Goal: Navigation & Orientation: Go to known website

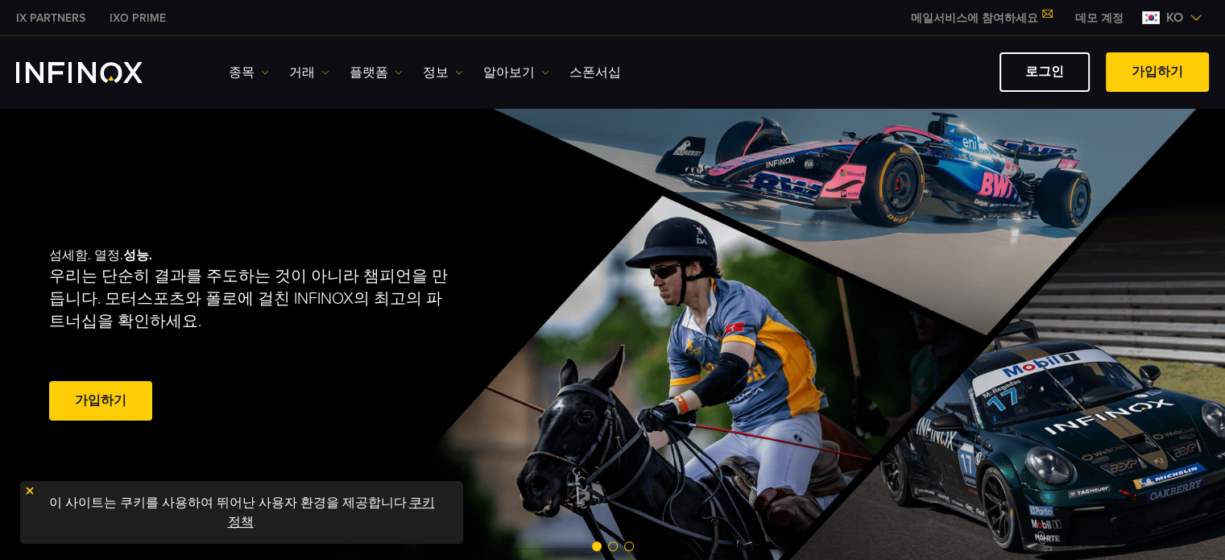
click at [1030, 72] on link "로그인" at bounding box center [1045, 71] width 90 height 39
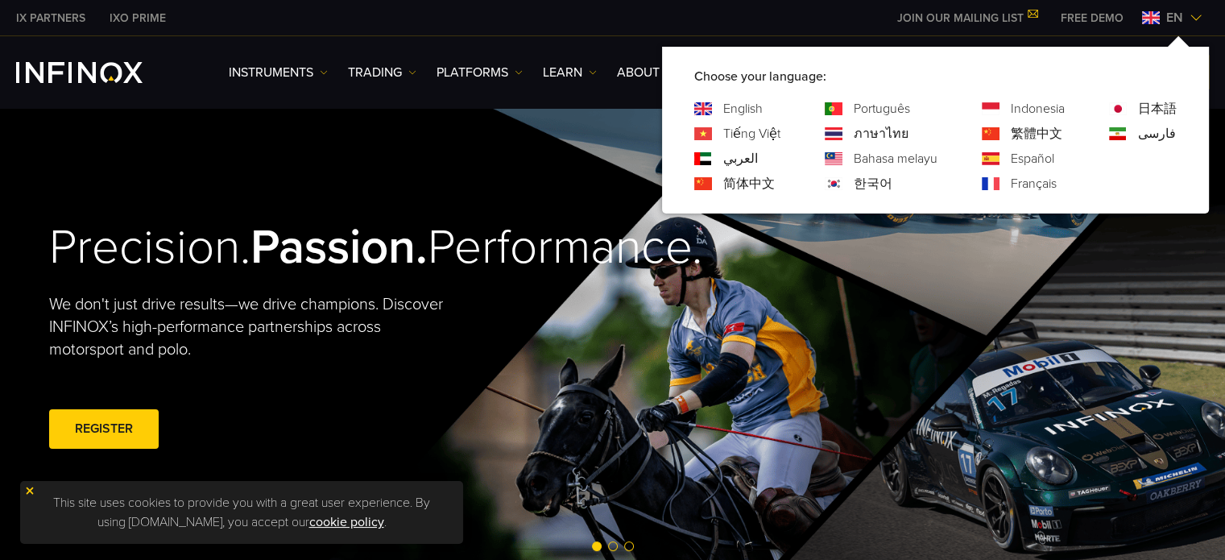
click at [886, 184] on link "한국어" at bounding box center [873, 183] width 39 height 19
